Goal: Task Accomplishment & Management: Manage account settings

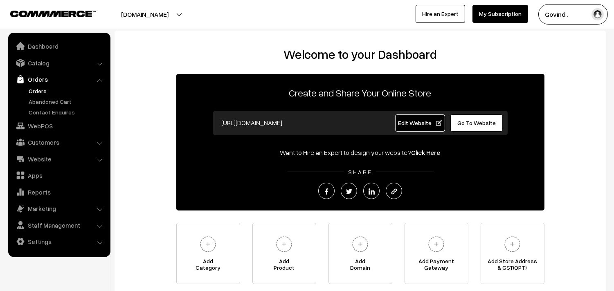
click at [43, 88] on link "Orders" at bounding box center [67, 91] width 81 height 9
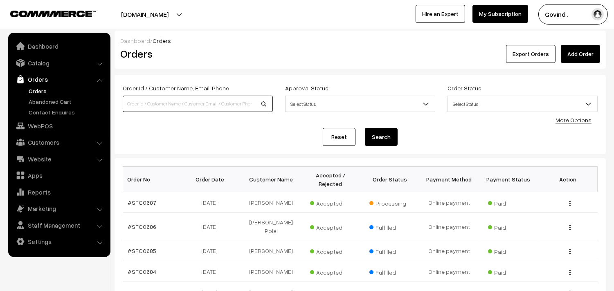
click at [174, 100] on input at bounding box center [198, 104] width 150 height 16
click at [340, 68] on div "Dashboard / Orders Orders Export Orders Add Order" at bounding box center [361, 50] width 492 height 38
click at [578, 120] on link "More Options" at bounding box center [574, 120] width 36 height 7
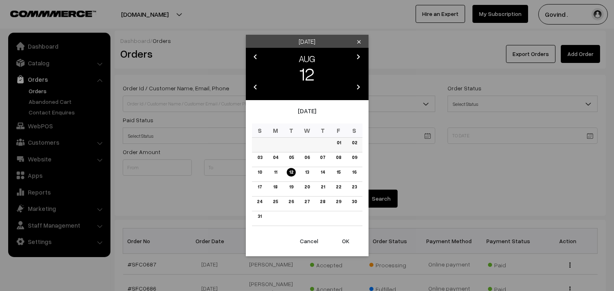
click at [340, 141] on body "Thank you for showing interest. Our team will call you shortly. Close shopforco…" at bounding box center [307, 286] width 614 height 572
click at [257, 56] on icon "chevron_left" at bounding box center [256, 57] width 10 height 10
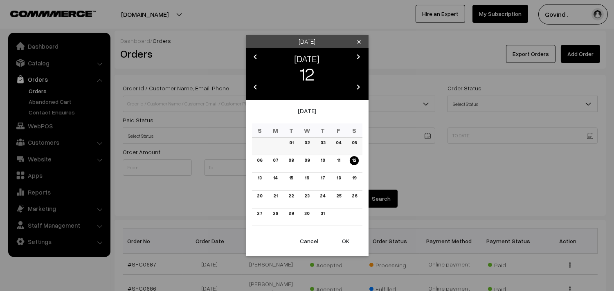
click at [292, 142] on link "01" at bounding box center [291, 143] width 9 height 9
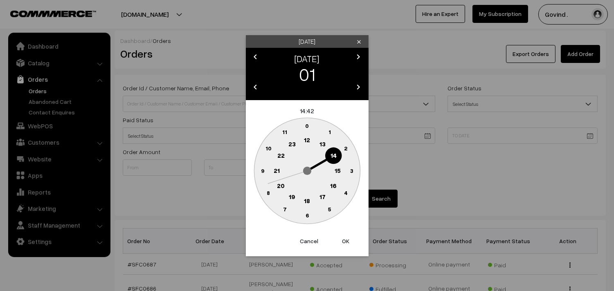
click at [307, 127] on text "0" at bounding box center [307, 125] width 4 height 7
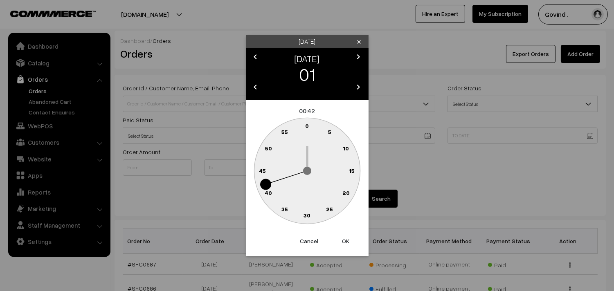
click at [307, 127] on text "0" at bounding box center [307, 125] width 4 height 7
type input "01-07-2025 00:00"
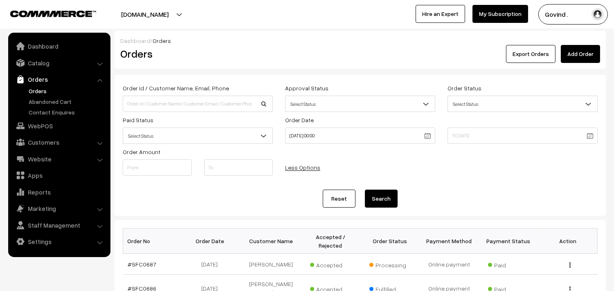
click at [485, 132] on body "Thank you for showing interest. Our team will call you shortly. Close [DOMAIN_N…" at bounding box center [307, 286] width 614 height 572
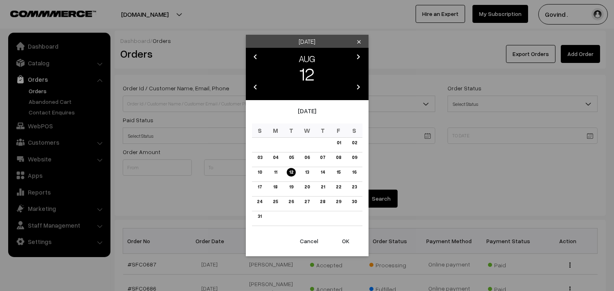
click at [256, 54] on icon "chevron_left" at bounding box center [256, 57] width 10 height 10
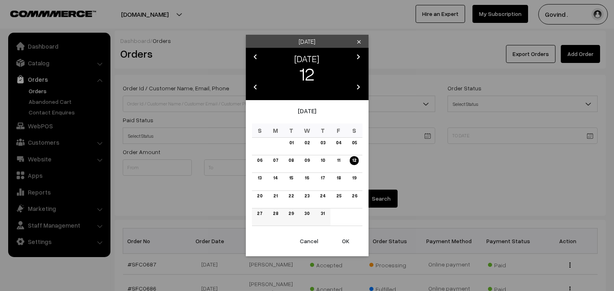
click at [324, 214] on link "31" at bounding box center [322, 214] width 9 height 9
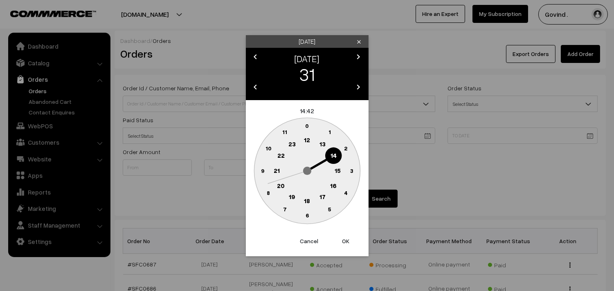
click at [292, 145] on text "23" at bounding box center [291, 143] width 7 height 7
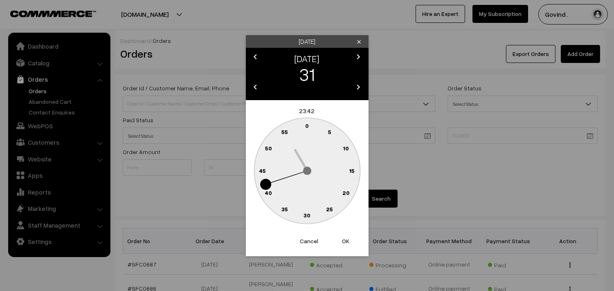
click at [304, 126] on circle at bounding box center [302, 127] width 11 height 11
type input "[DATE] 23:59"
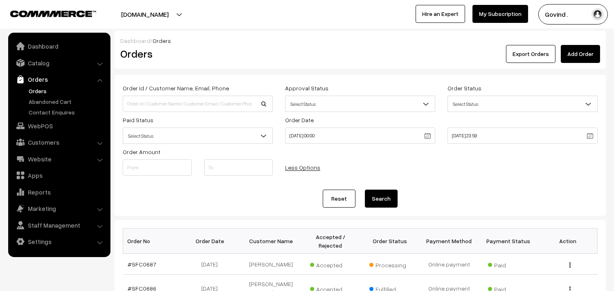
click at [376, 198] on button "Search" at bounding box center [381, 199] width 33 height 18
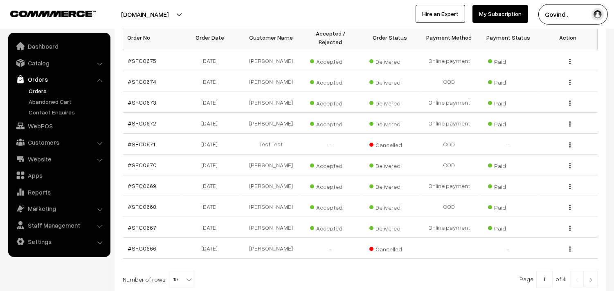
scroll to position [275, 0]
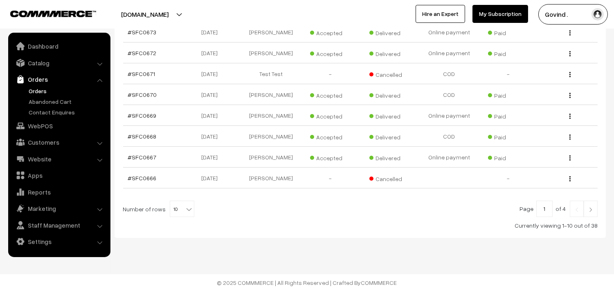
click at [186, 208] on b at bounding box center [189, 209] width 8 height 8
select select "50"
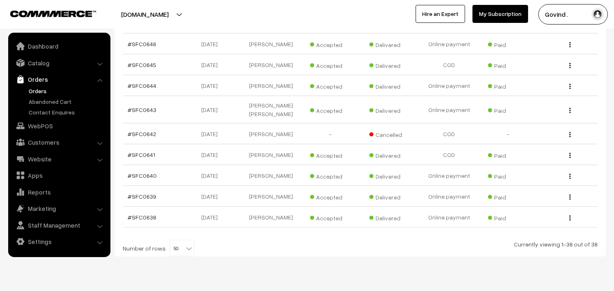
scroll to position [860, 0]
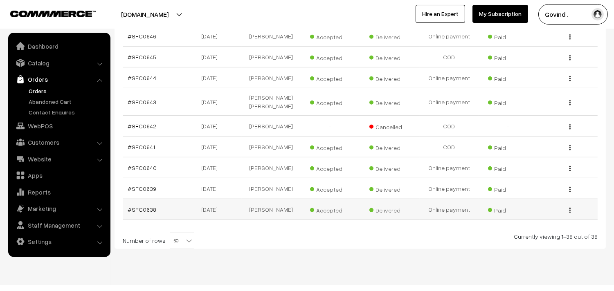
click at [570, 208] on img "button" at bounding box center [570, 210] width 1 height 5
click at [526, 200] on link "View" at bounding box center [534, 209] width 70 height 18
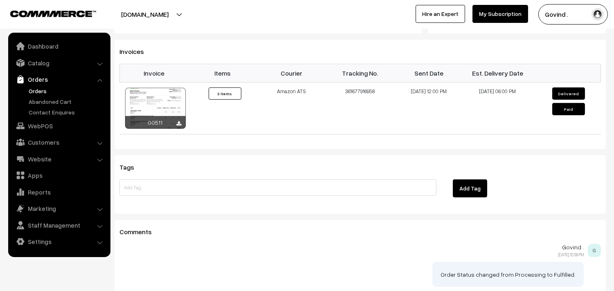
scroll to position [641, 0]
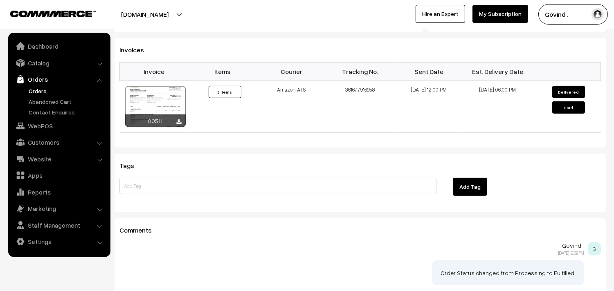
click at [182, 115] on div "00511" at bounding box center [155, 121] width 61 height 13
click at [176, 115] on div "00511" at bounding box center [155, 121] width 61 height 13
click at [178, 120] on icon at bounding box center [179, 122] width 5 height 5
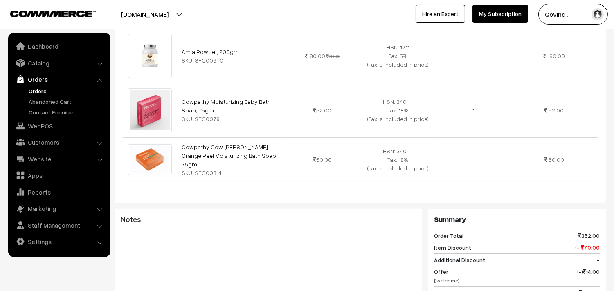
scroll to position [0, 0]
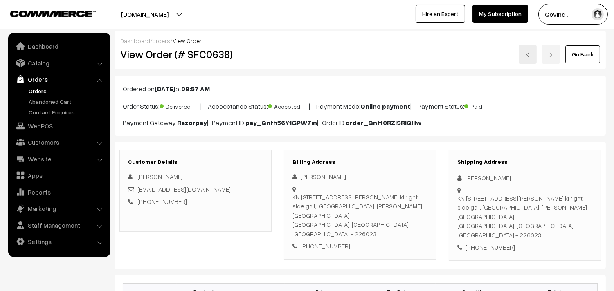
click at [583, 51] on link "Go Back" at bounding box center [583, 54] width 35 height 18
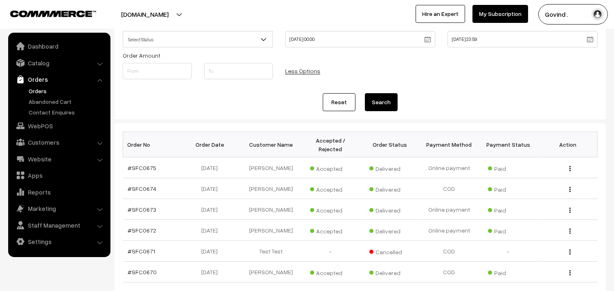
scroll to position [104, 0]
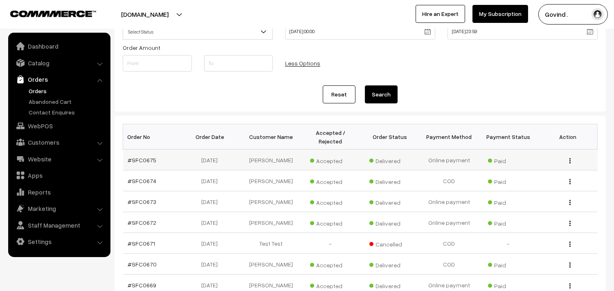
click at [570, 161] on img "button" at bounding box center [570, 160] width 1 height 5
click at [529, 170] on link "View" at bounding box center [534, 173] width 70 height 18
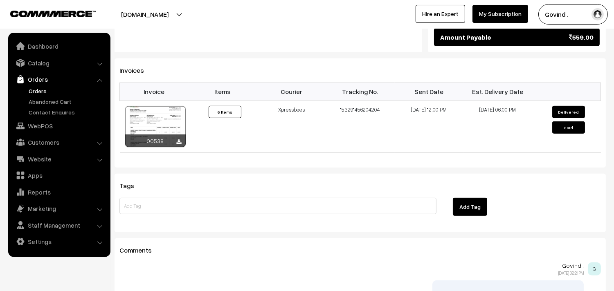
scroll to position [718, 0]
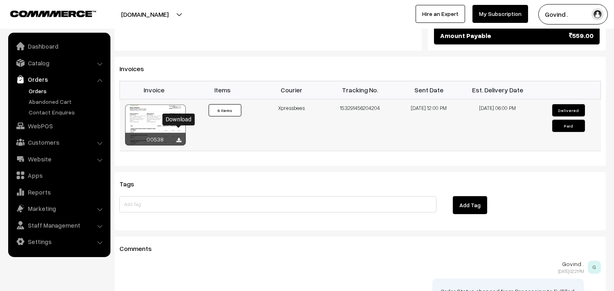
click at [178, 138] on icon at bounding box center [179, 140] width 5 height 5
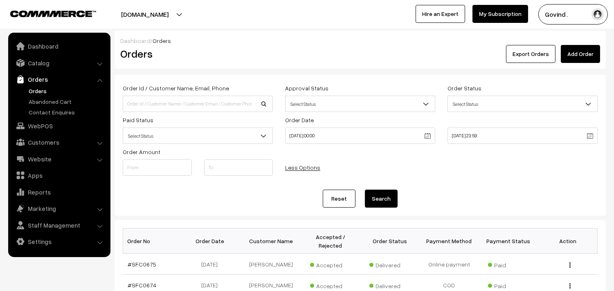
click at [46, 92] on link "Orders" at bounding box center [67, 91] width 81 height 9
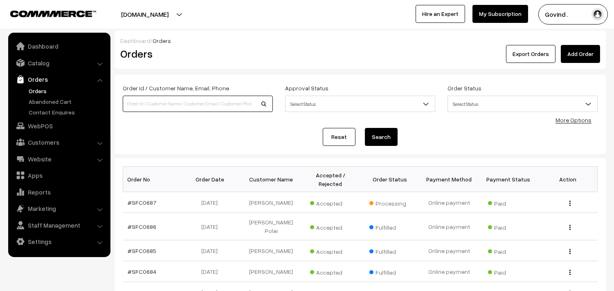
click at [217, 104] on input at bounding box center [198, 104] width 150 height 16
click at [140, 127] on div "Order Id / Customer Name, Email, Phone Approval Status Select Status Awaiting A…" at bounding box center [360, 114] width 475 height 63
click at [582, 121] on link "More Options" at bounding box center [574, 120] width 36 height 7
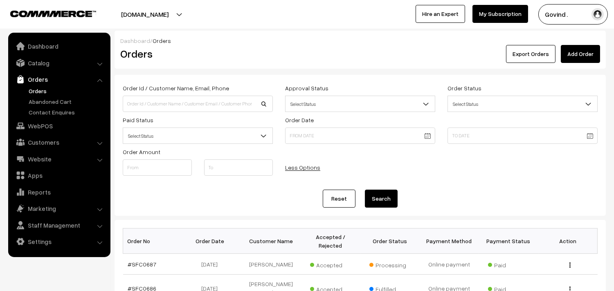
click at [343, 139] on body "Thank you for showing interest. Our team will call you shortly. Close shopforco…" at bounding box center [307, 286] width 614 height 572
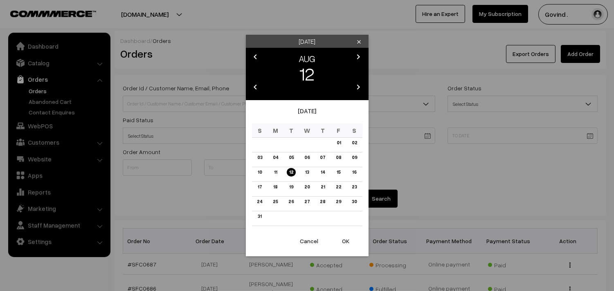
click at [257, 53] on icon "chevron_left" at bounding box center [256, 57] width 10 height 10
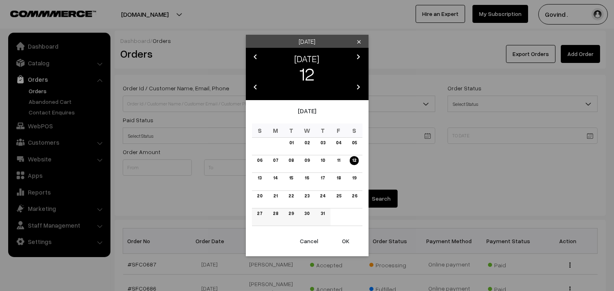
click at [325, 216] on link "31" at bounding box center [322, 214] width 9 height 9
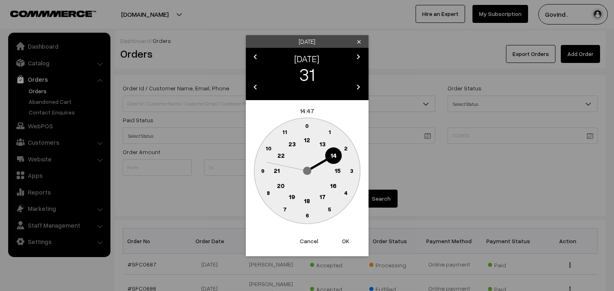
click at [309, 127] on circle at bounding box center [307, 126] width 17 height 17
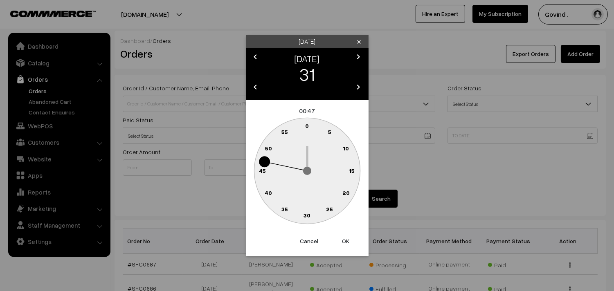
click at [309, 126] on text "0" at bounding box center [307, 125] width 4 height 7
type input "[DATE] 00:00"
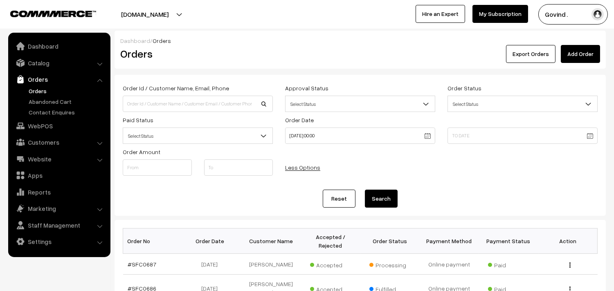
click at [515, 140] on body "Thank you for showing interest. Our team will call you shortly. Close shopforco…" at bounding box center [307, 286] width 614 height 572
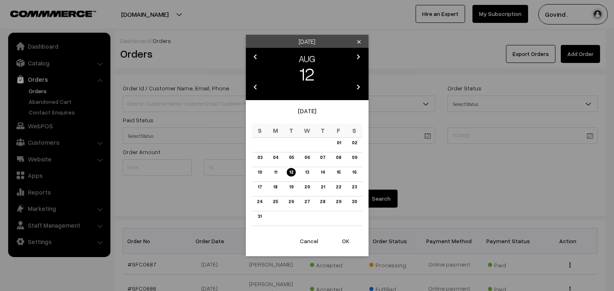
click at [255, 52] on icon "chevron_left" at bounding box center [256, 57] width 10 height 10
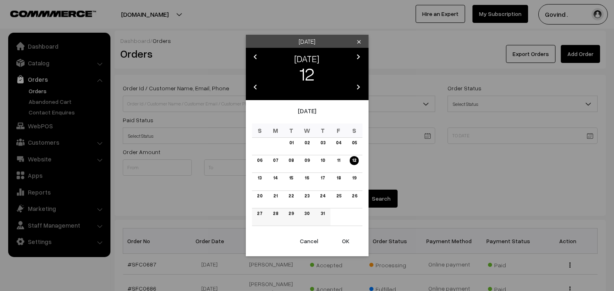
click at [323, 214] on link "31" at bounding box center [322, 214] width 9 height 9
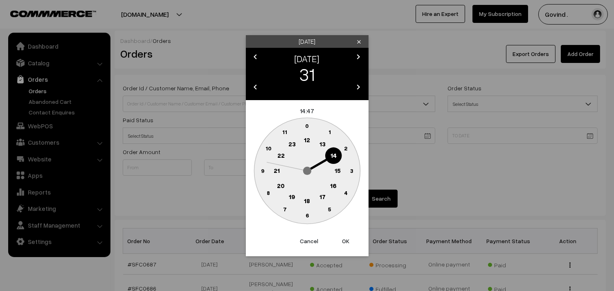
click at [292, 144] on text "23" at bounding box center [291, 143] width 7 height 7
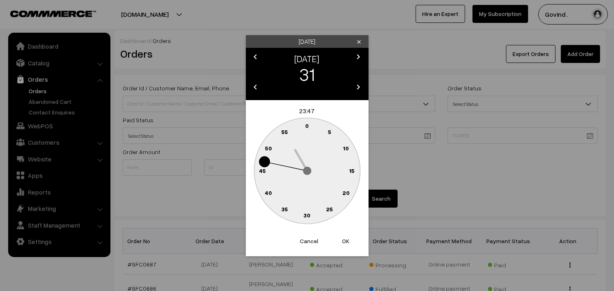
click at [304, 126] on circle at bounding box center [302, 127] width 11 height 11
type input "[DATE] 23:59"
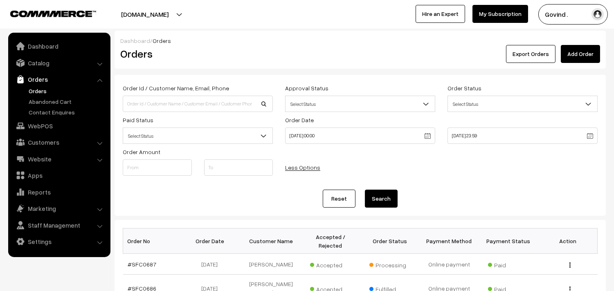
click at [384, 200] on button "Search" at bounding box center [381, 199] width 33 height 18
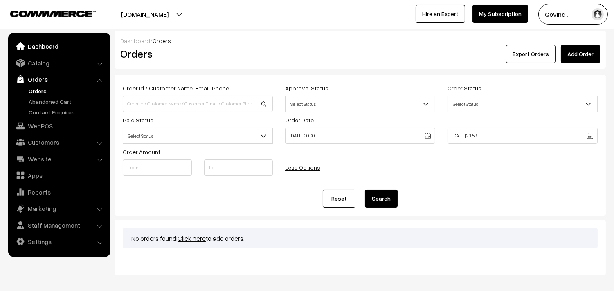
click at [40, 46] on link "Dashboard" at bounding box center [58, 46] width 97 height 15
